Goal: Check status

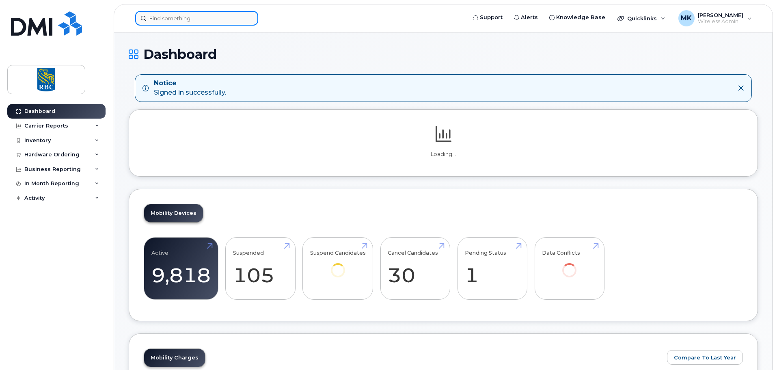
click at [190, 18] on input at bounding box center [196, 18] width 123 height 15
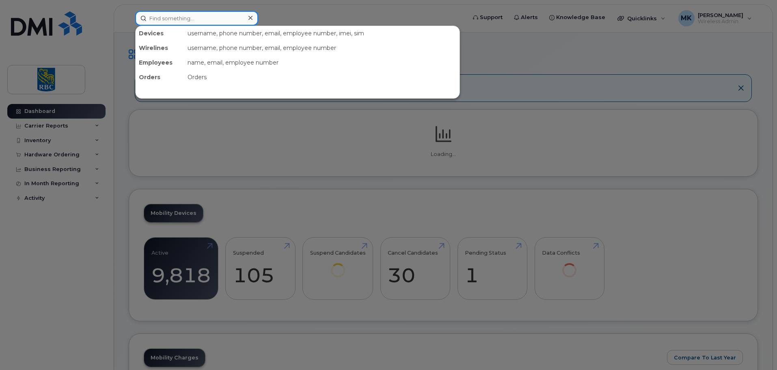
paste input "6473913597"
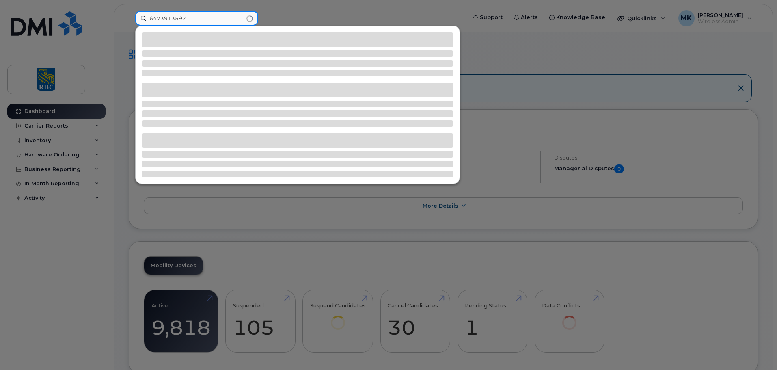
type input "6473913597"
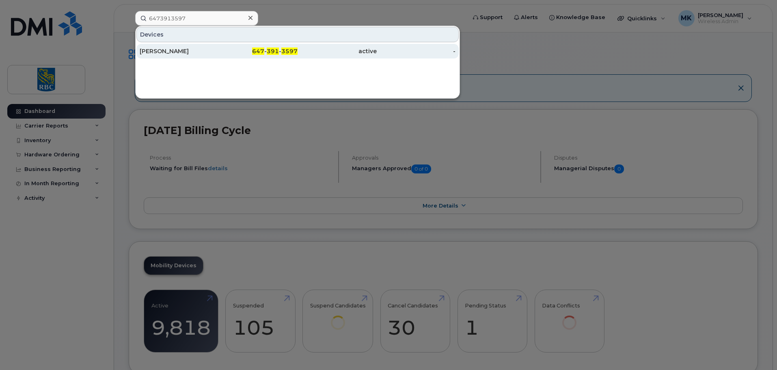
click at [218, 53] on div "[PERSON_NAME]" at bounding box center [179, 51] width 79 height 8
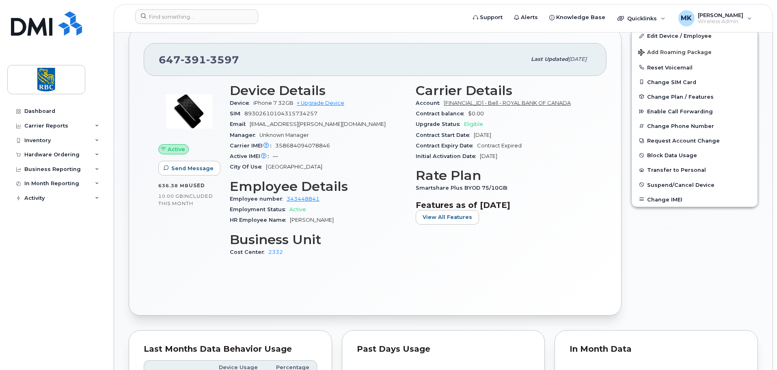
scroll to position [379, 0]
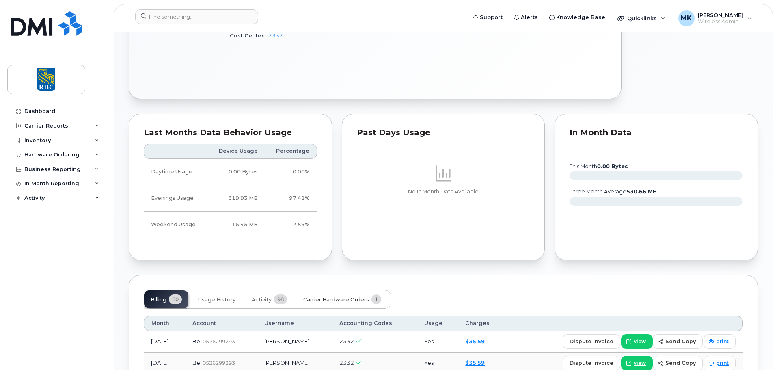
click at [322, 301] on span "Carrier Hardware Orders" at bounding box center [336, 299] width 66 height 6
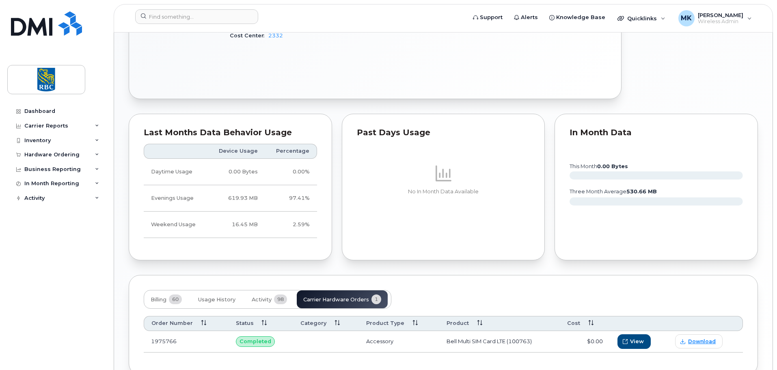
scroll to position [424, 0]
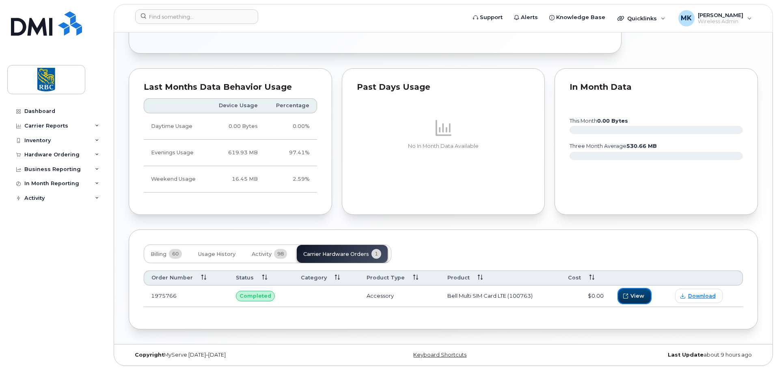
click at [639, 301] on button "View" at bounding box center [634, 295] width 32 height 15
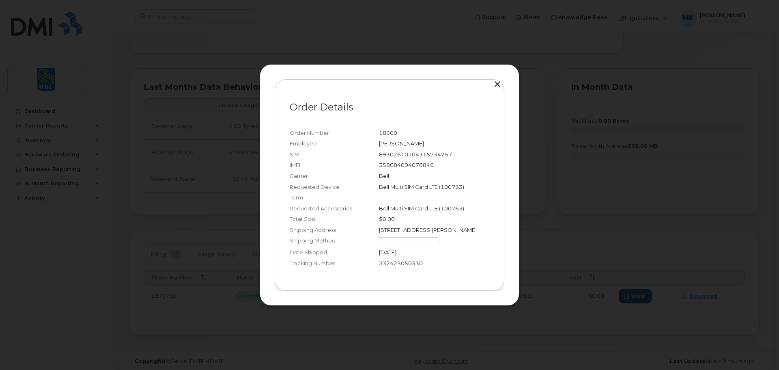
click at [496, 80] on button "button" at bounding box center [497, 84] width 12 height 11
